Goal: Share content

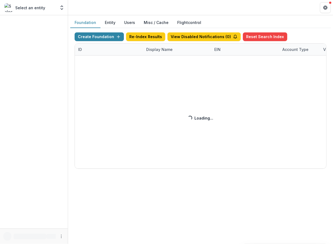
click at [150, 48] on div "Create Foundation Re-Index Results View Disabled Notifications ( 0 ) Reset Sear…" at bounding box center [201, 100] width 252 height 136
click at [156, 48] on div "Create Foundation Re-Index Results View Disabled Notifications ( 0 ) Reset Sear…" at bounding box center [201, 100] width 252 height 136
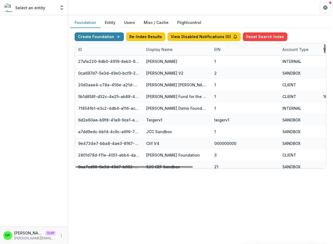
click at [156, 49] on div "Display Name" at bounding box center [159, 50] width 33 height 6
click at [158, 58] on input at bounding box center [176, 61] width 65 height 9
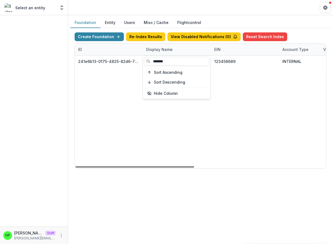
type input "*******"
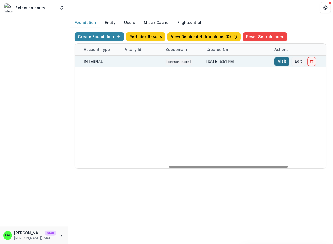
scroll to position [0, 279]
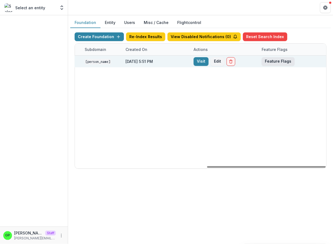
click at [275, 61] on button "Feature Flags" at bounding box center [278, 61] width 33 height 9
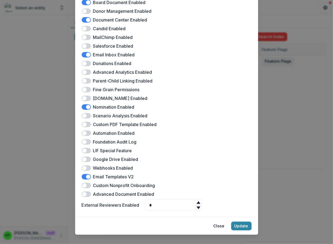
scroll to position [109, 0]
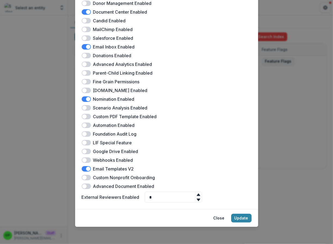
click at [317, 77] on div "Griffin Foundation Feature Flags Docusign Enabled Landing Page Enabled Multiple…" at bounding box center [166, 122] width 333 height 244
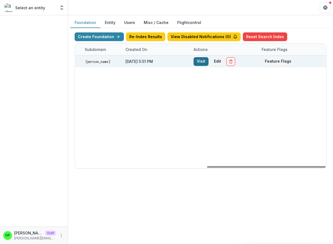
click at [200, 60] on link "Visit" at bounding box center [201, 61] width 15 height 9
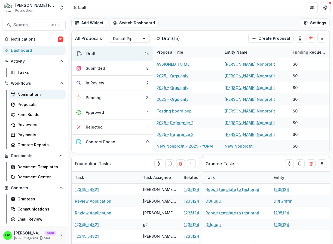
click at [35, 99] on link "Nominations" at bounding box center [37, 94] width 57 height 9
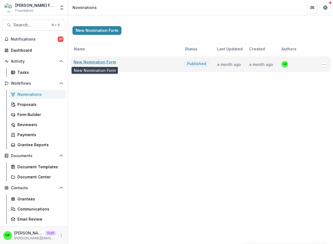
click at [92, 62] on link "New Nomination Form" at bounding box center [95, 62] width 42 height 5
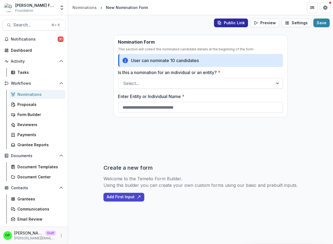
click at [241, 23] on button "Public Link" at bounding box center [231, 23] width 34 height 9
